Goal: Task Accomplishment & Management: Use online tool/utility

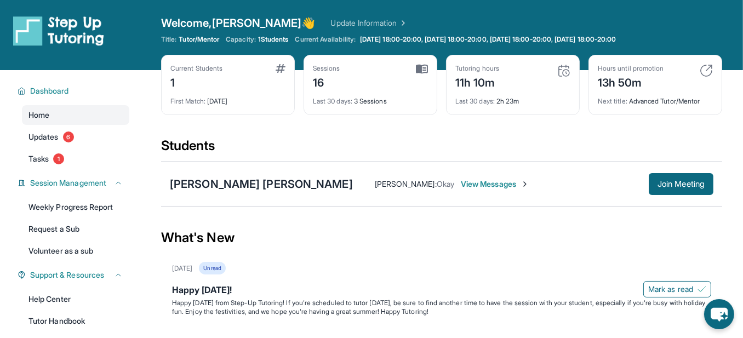
click at [649, 190] on div "[PERSON_NAME] : Okay View Messages" at bounding box center [501, 184] width 296 height 11
click at [684, 187] on span "Join Meeting" at bounding box center [681, 184] width 47 height 7
click at [245, 192] on div "[PERSON_NAME] [PERSON_NAME]" at bounding box center [261, 184] width 183 height 15
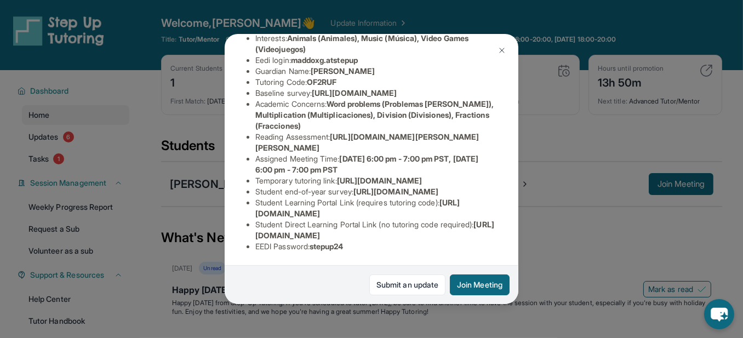
scroll to position [180, 0]
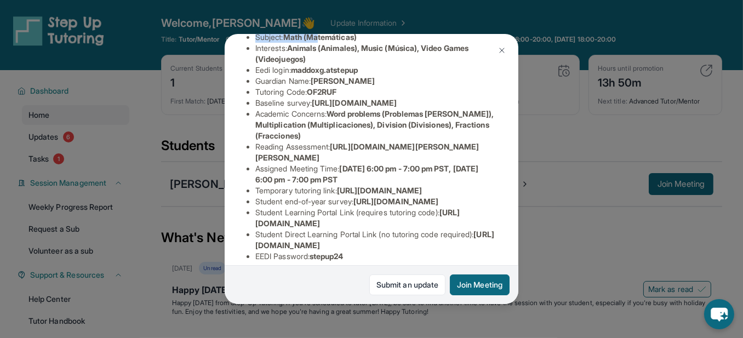
drag, startPoint x: 405, startPoint y: 96, endPoint x: 347, endPoint y: 110, distance: 59.6
click at [347, 109] on ul "Preferred Language of Guardian: English District: [GEOGRAPHIC_DATA] Unified Sch…" at bounding box center [372, 108] width 250 height 307
click at [358, 75] on span "maddoxg.atstepup" at bounding box center [324, 69] width 67 height 9
drag, startPoint x: 402, startPoint y: 147, endPoint x: 315, endPoint y: 154, distance: 87.9
click at [315, 75] on span "maddoxg.atstepup" at bounding box center [324, 69] width 67 height 9
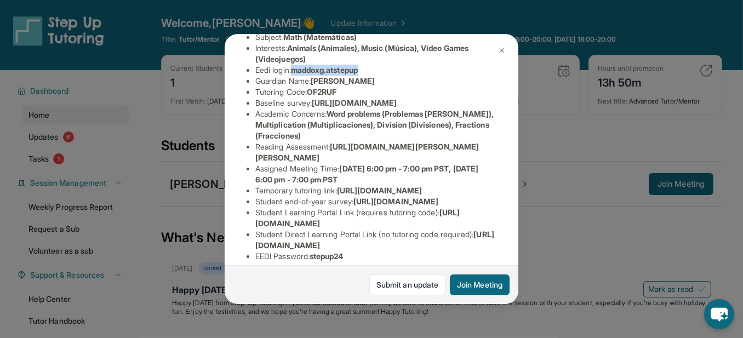
copy span "maddoxg.atstepup"
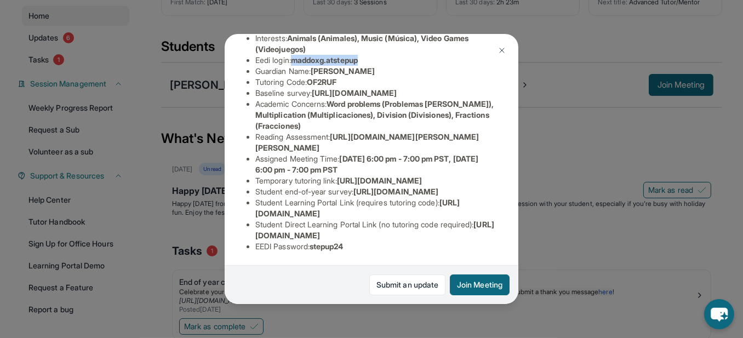
scroll to position [150, 0]
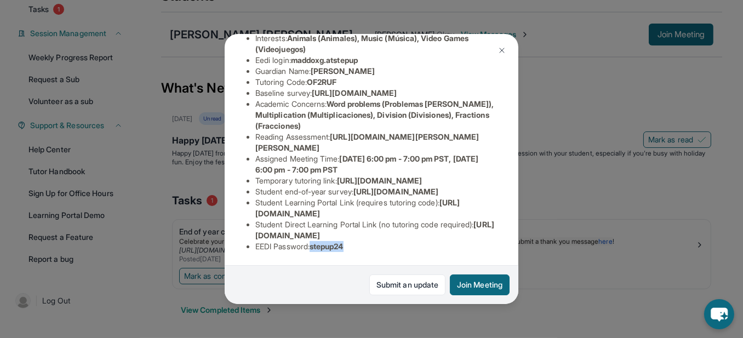
drag, startPoint x: 394, startPoint y: 224, endPoint x: 339, endPoint y: 225, distance: 54.8
click at [339, 241] on li "EEDI Password : stepup24" at bounding box center [375, 246] width 241 height 11
copy span "stepup24"
